Goal: Task Accomplishment & Management: Use online tool/utility

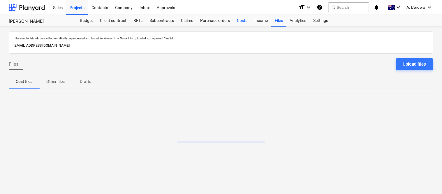
click at [242, 22] on div "Costs" at bounding box center [243, 21] width 18 height 12
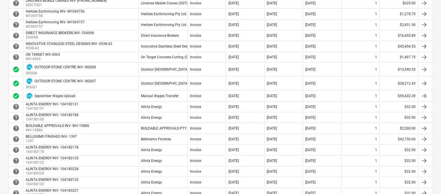
scroll to position [246, 0]
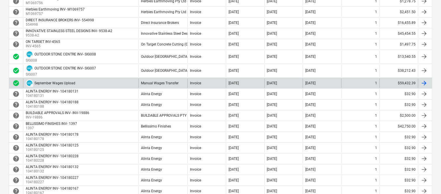
click at [104, 82] on div "DRAFT September Wages Upload" at bounding box center [80, 82] width 115 height 9
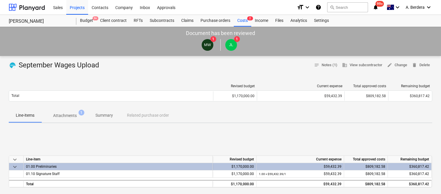
click at [72, 117] on p "Attachments" at bounding box center [65, 116] width 24 height 6
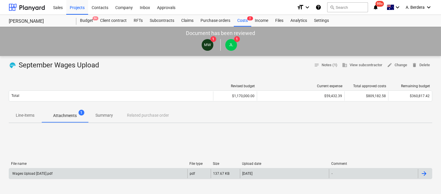
click at [102, 172] on div "Wages Upload September 25.pdf" at bounding box center [98, 173] width 178 height 9
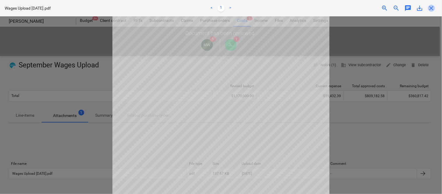
click at [432, 8] on span "close" at bounding box center [431, 8] width 7 height 7
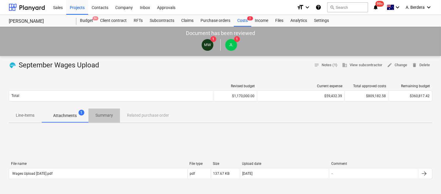
click at [105, 117] on p "Summary" at bounding box center [104, 115] width 18 height 6
click at [242, 22] on div "Costs 2" at bounding box center [243, 21] width 18 height 12
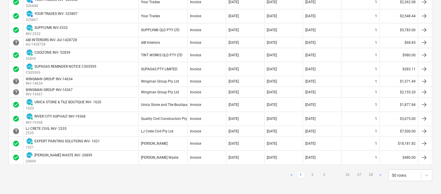
scroll to position [552, 0]
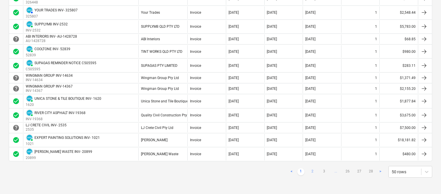
click at [312, 168] on link "2" at bounding box center [312, 171] width 7 height 7
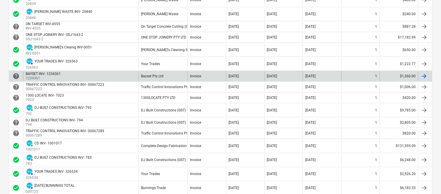
scroll to position [68, 0]
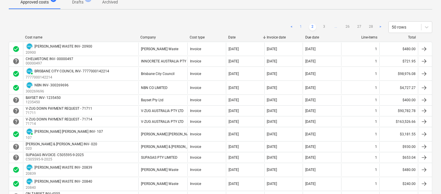
click at [301, 29] on link "1" at bounding box center [300, 27] width 7 height 7
